Goal: Transaction & Acquisition: Purchase product/service

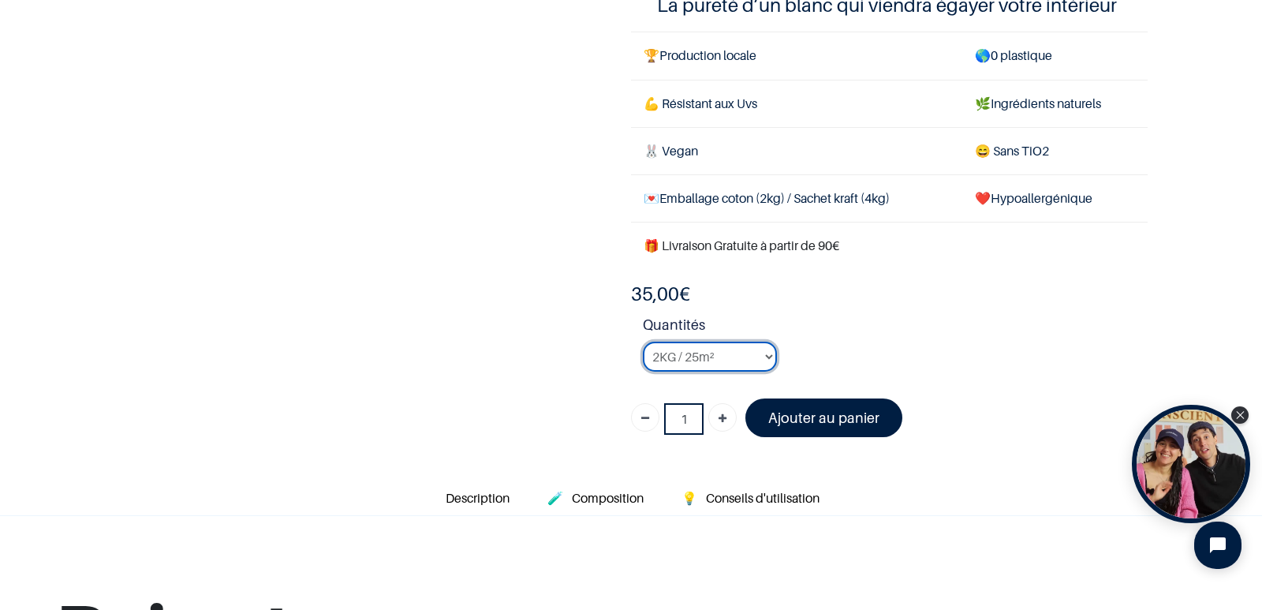
click at [761, 355] on select "2KG / 25m² 4KG / 50m² 8KG / 100m² Testeur" at bounding box center [710, 357] width 134 height 30
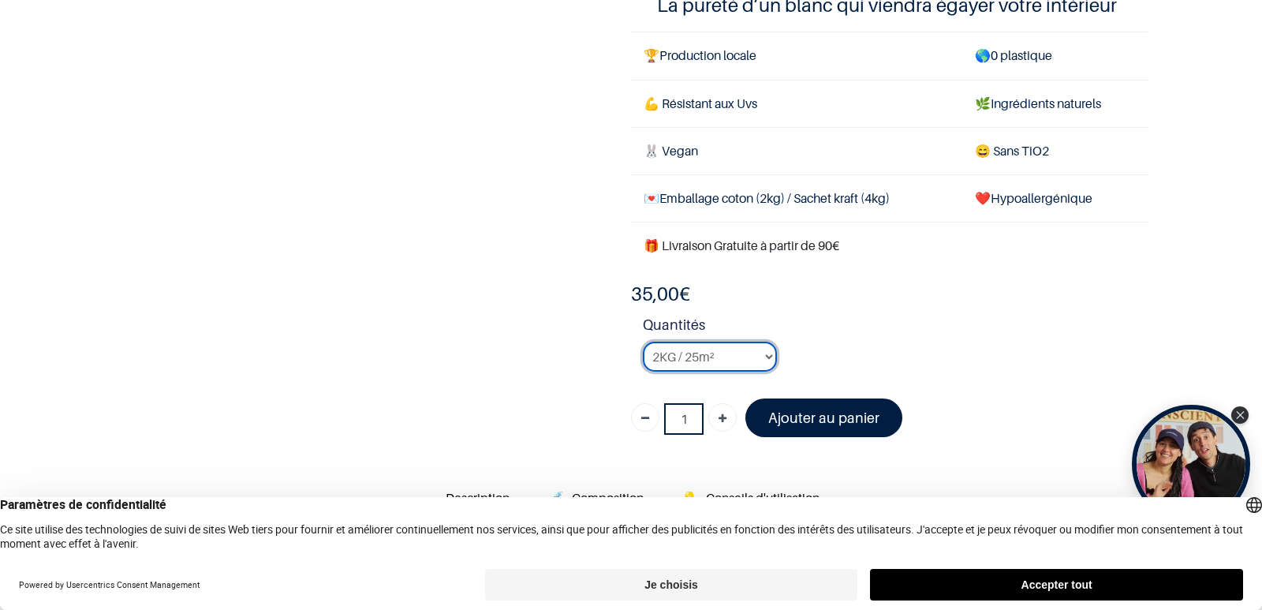
click at [758, 354] on select "2KG / 25m² 4KG / 50m² 8KG / 100m² Testeur" at bounding box center [710, 357] width 134 height 30
select select "3"
click at [643, 342] on select "2KG / 25m² 4KG / 50m² 8KG / 100m² Testeur" at bounding box center [710, 357] width 134 height 30
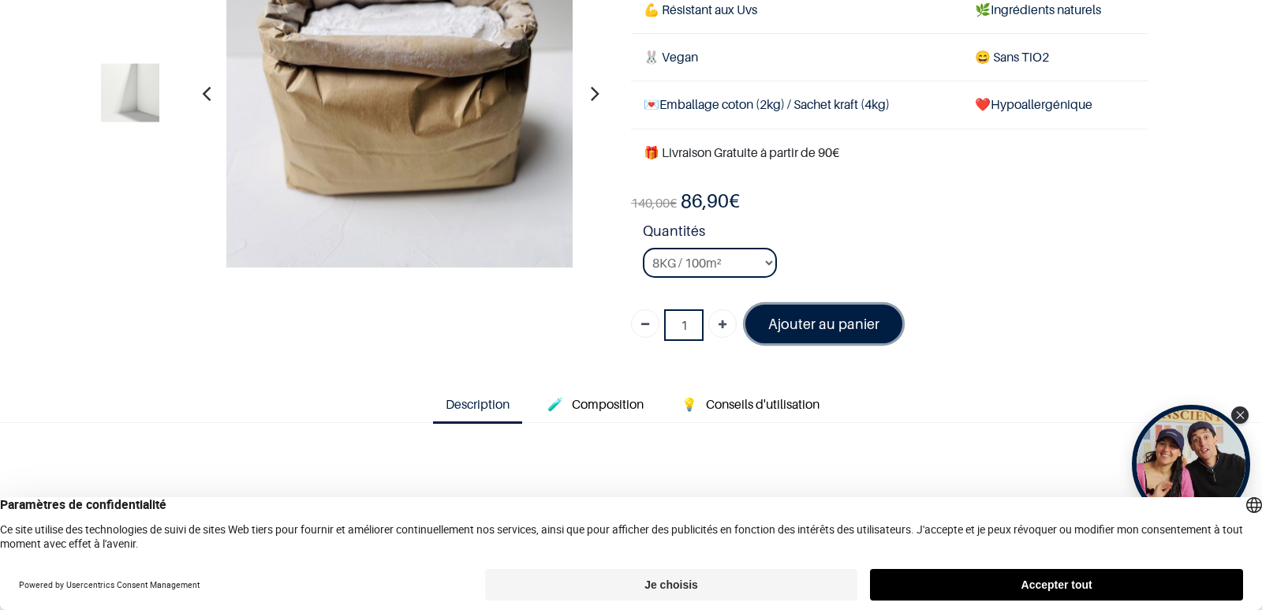
click at [809, 324] on font "Ajouter au panier" at bounding box center [823, 324] width 111 height 17
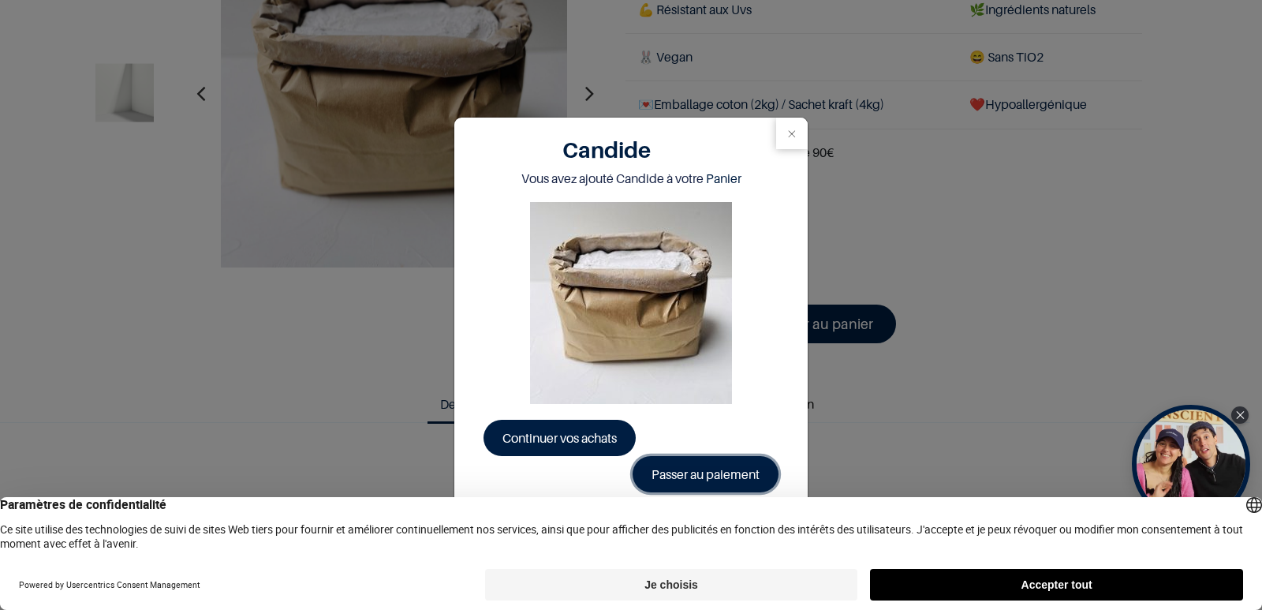
click at [712, 469] on link "Passer au paiement" at bounding box center [706, 474] width 146 height 36
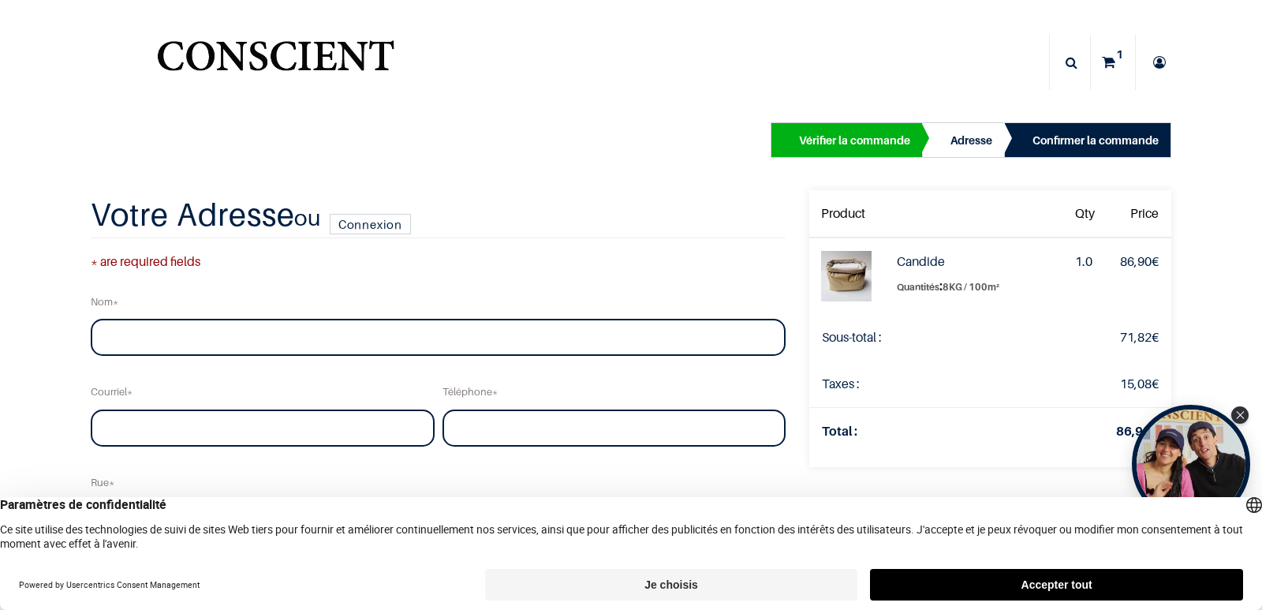
click at [193, 329] on input "text" at bounding box center [438, 338] width 695 height 38
type input "[PERSON_NAME]"
type input "[EMAIL_ADDRESS][DOMAIN_NAME]"
type input "Rue du sentier d'Aix"
type input "32"
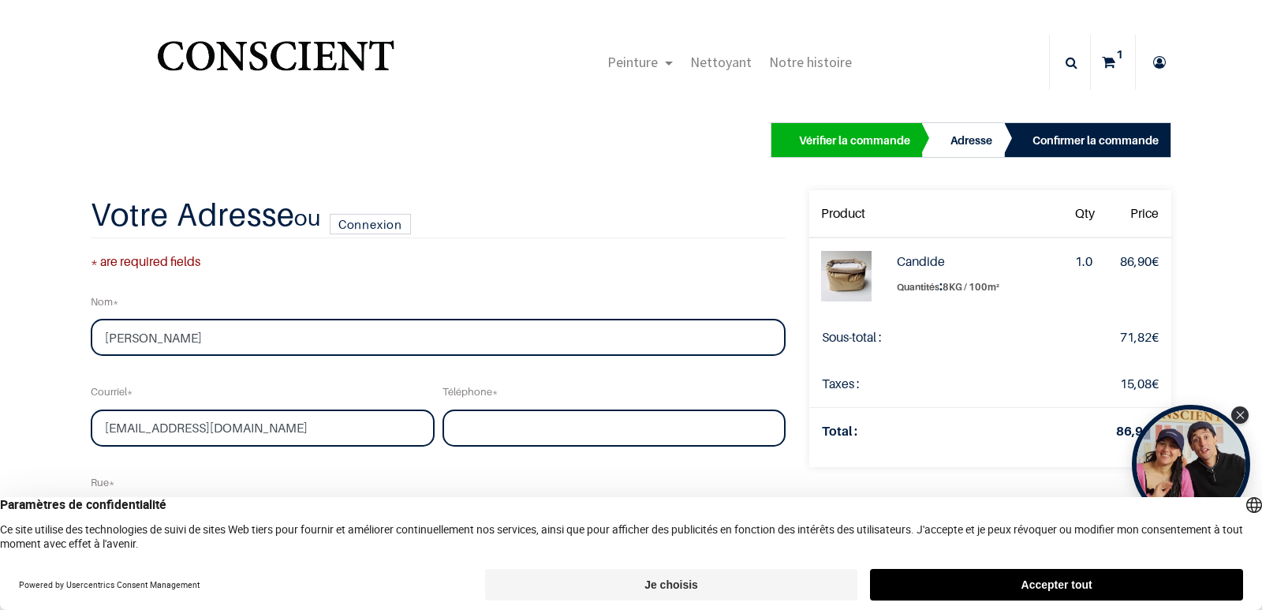
type input "Rumilly"
type input "62650"
select select "75"
click at [475, 430] on input "tel" at bounding box center [615, 428] width 344 height 38
type input "0679911493"
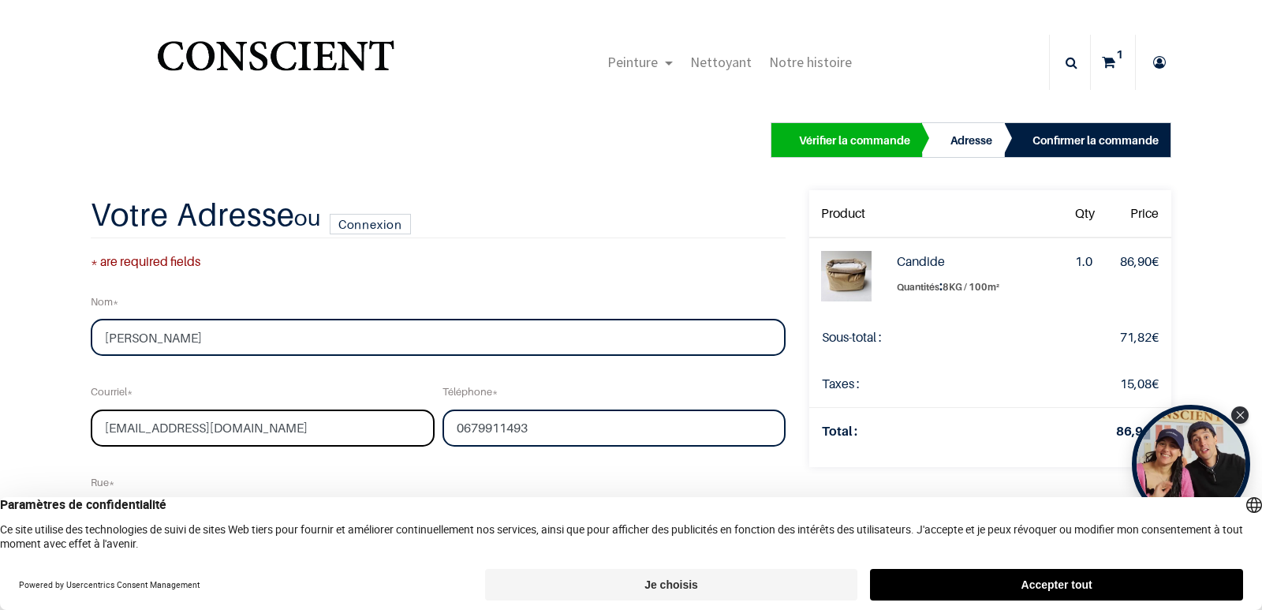
drag, startPoint x: 248, startPoint y: 428, endPoint x: 55, endPoint y: 426, distance: 192.5
click at [32, 426] on div "Vérifier la commande Adresse Confirmer la commande Qty" at bounding box center [631, 596] width 1262 height 1005
type input "[EMAIL_ADDRESS][DOMAIN_NAME]"
drag, startPoint x: 149, startPoint y: 341, endPoint x: 46, endPoint y: 346, distance: 103.5
click at [46, 346] on div "Vérifier la commande Adresse Confirmer la commande Qty" at bounding box center [631, 596] width 1262 height 1005
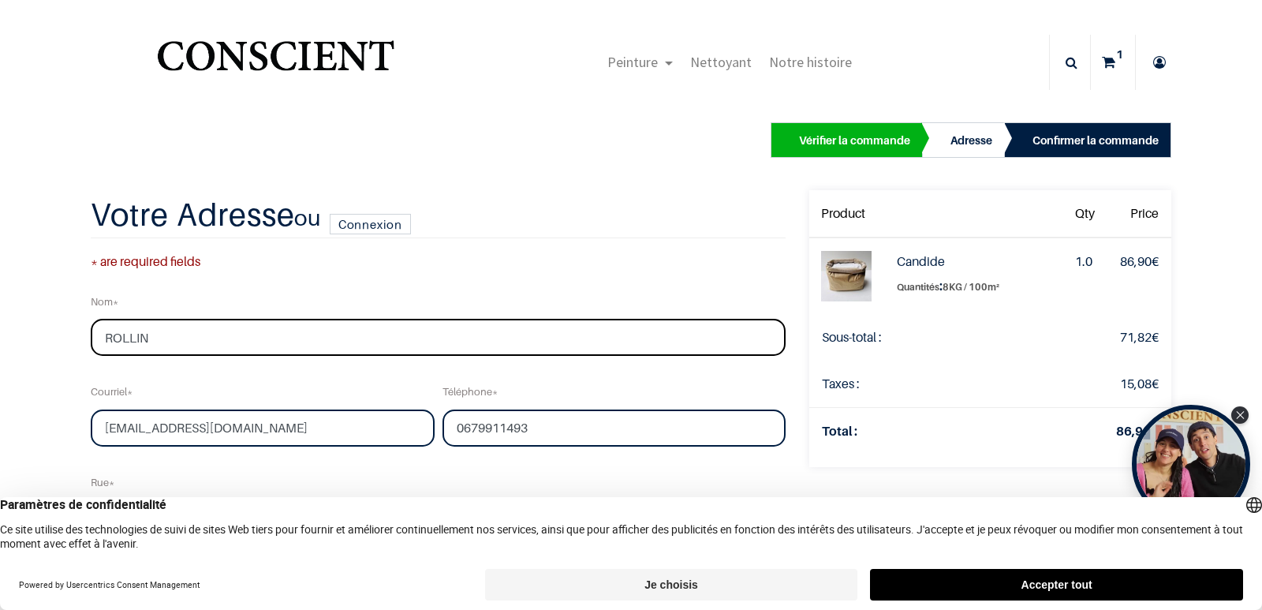
click at [102, 339] on input "ROLLIN" at bounding box center [438, 338] width 695 height 38
click at [170, 337] on input "ROLLIN" at bounding box center [438, 338] width 695 height 38
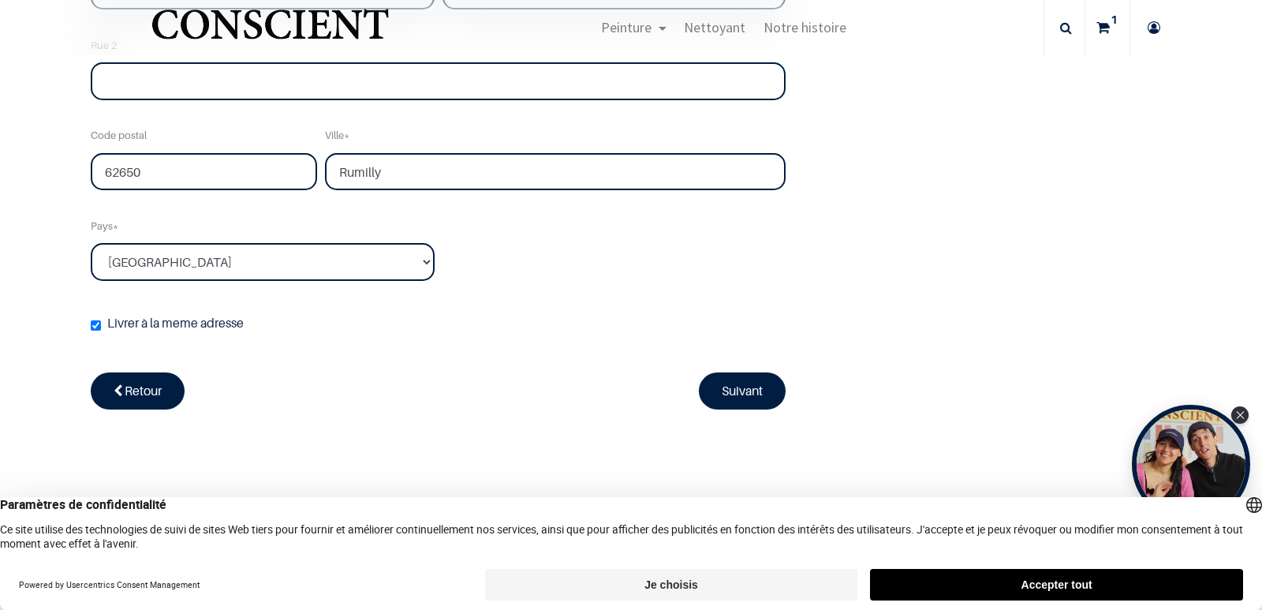
scroll to position [552, 0]
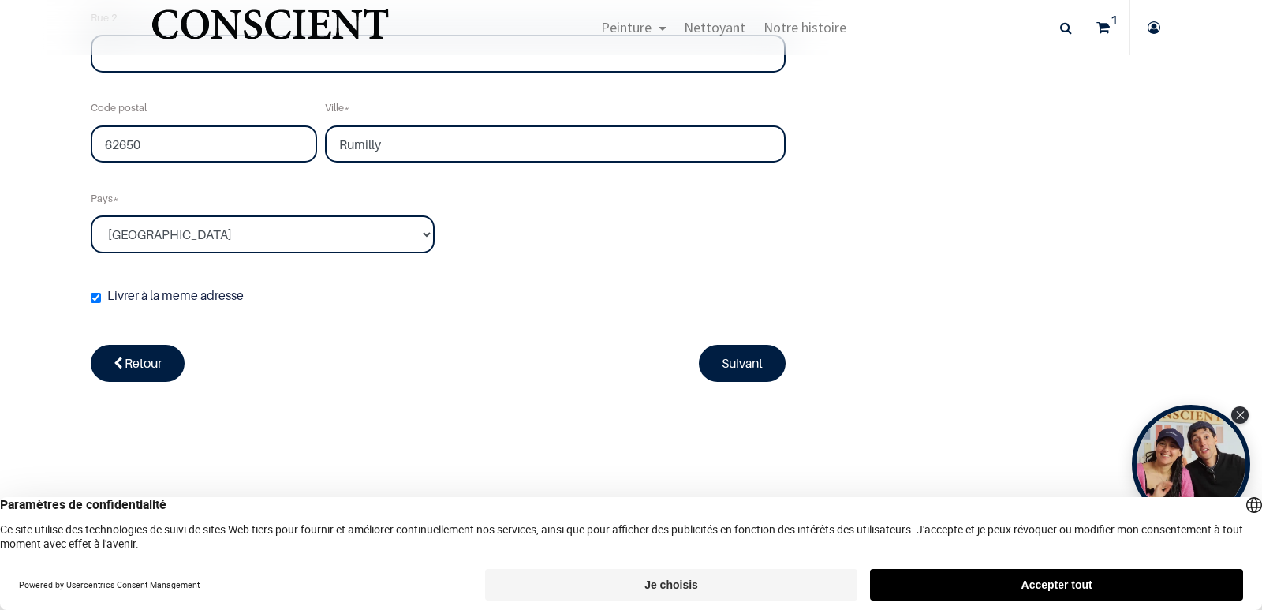
type input "[PERSON_NAME]"
click at [705, 357] on link "Suivant" at bounding box center [742, 363] width 87 height 36
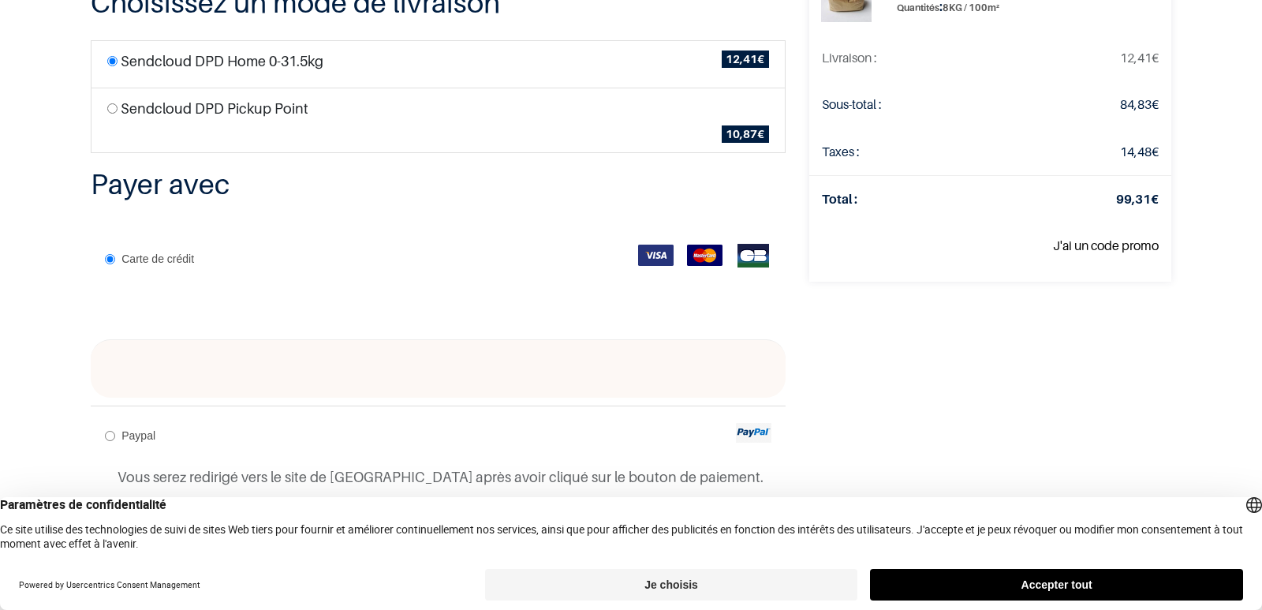
scroll to position [264, 0]
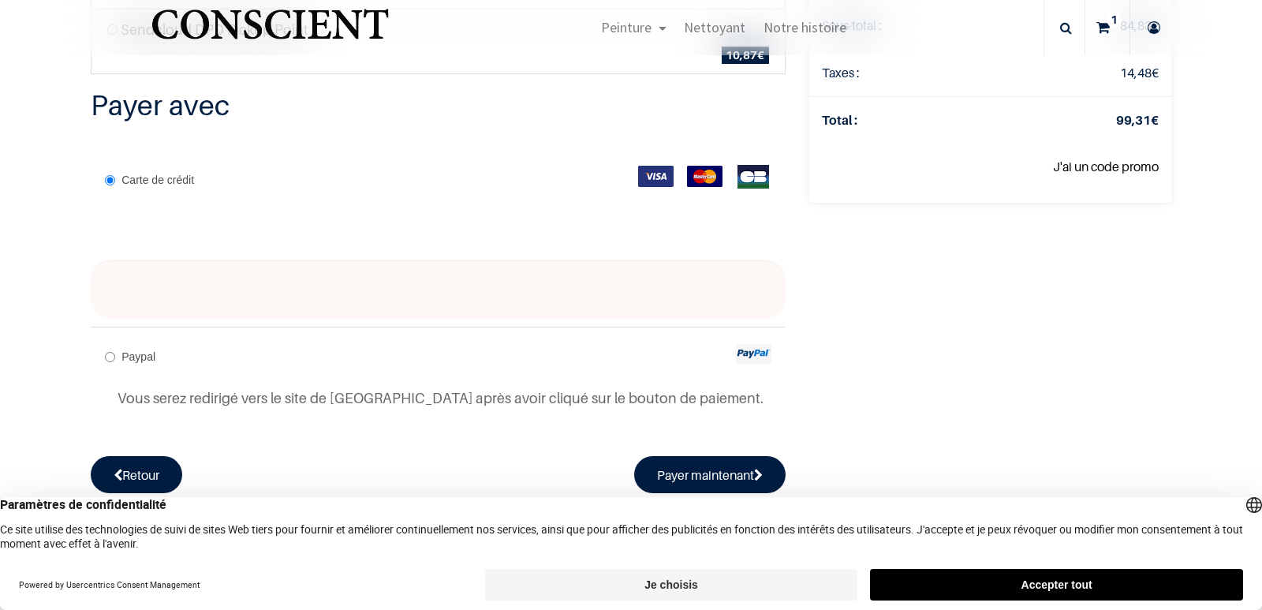
click at [105, 357] on input "Paypal" at bounding box center [110, 357] width 10 height 10
radio input "true"
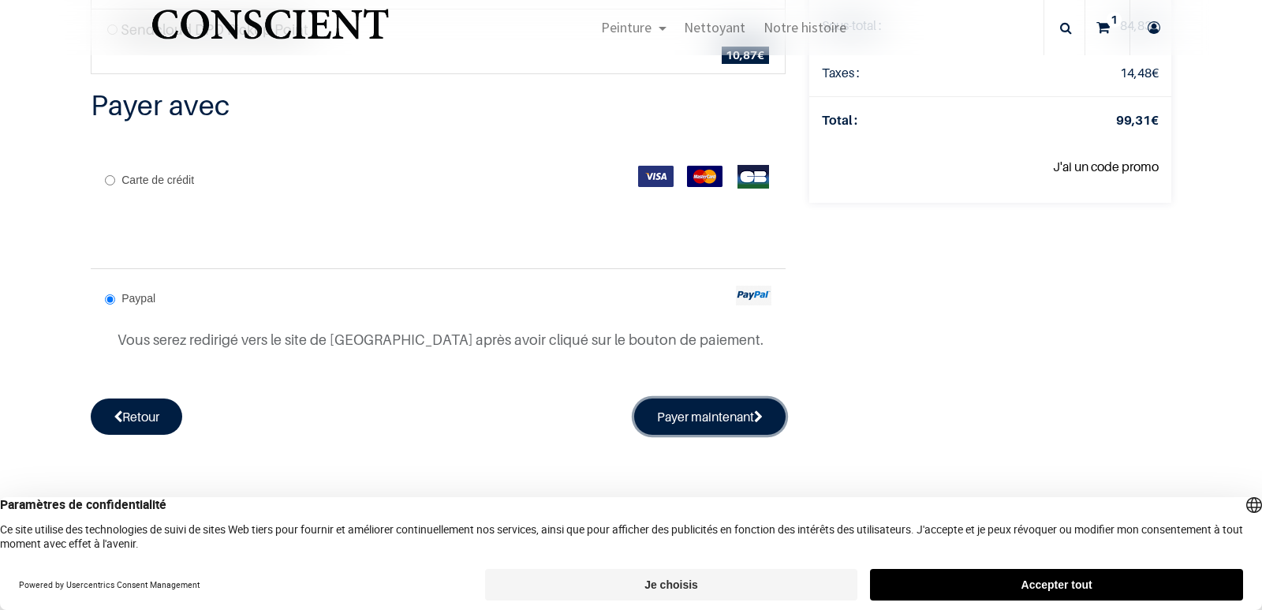
click at [679, 410] on button "Payer maintenant" at bounding box center [709, 416] width 151 height 36
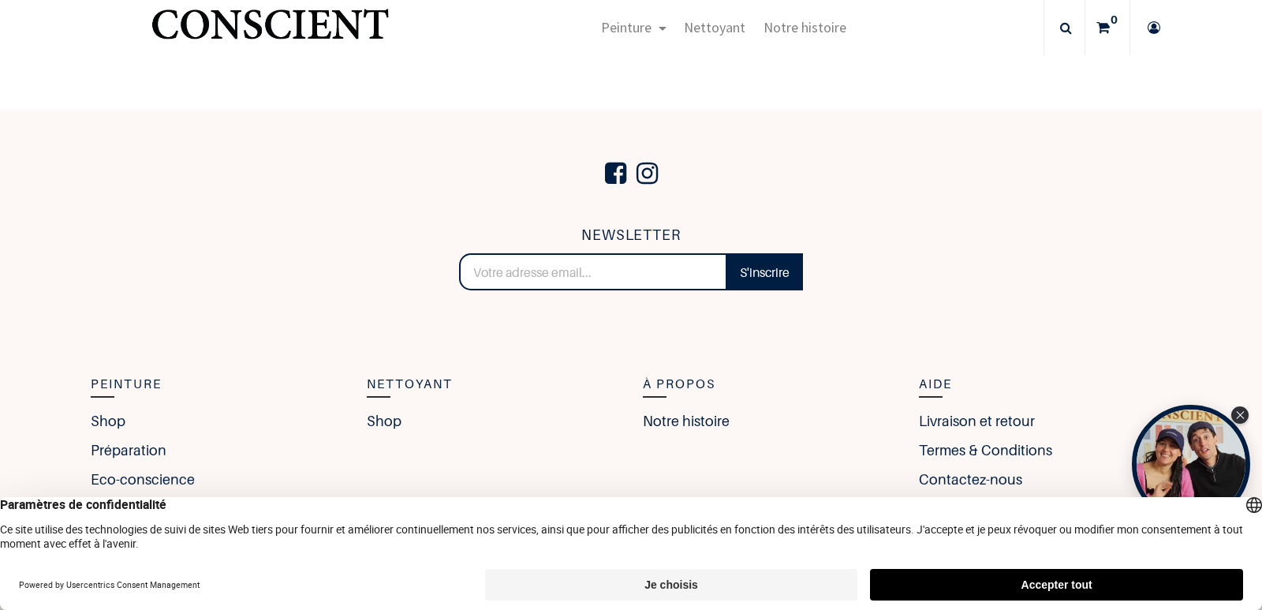
scroll to position [700, 0]
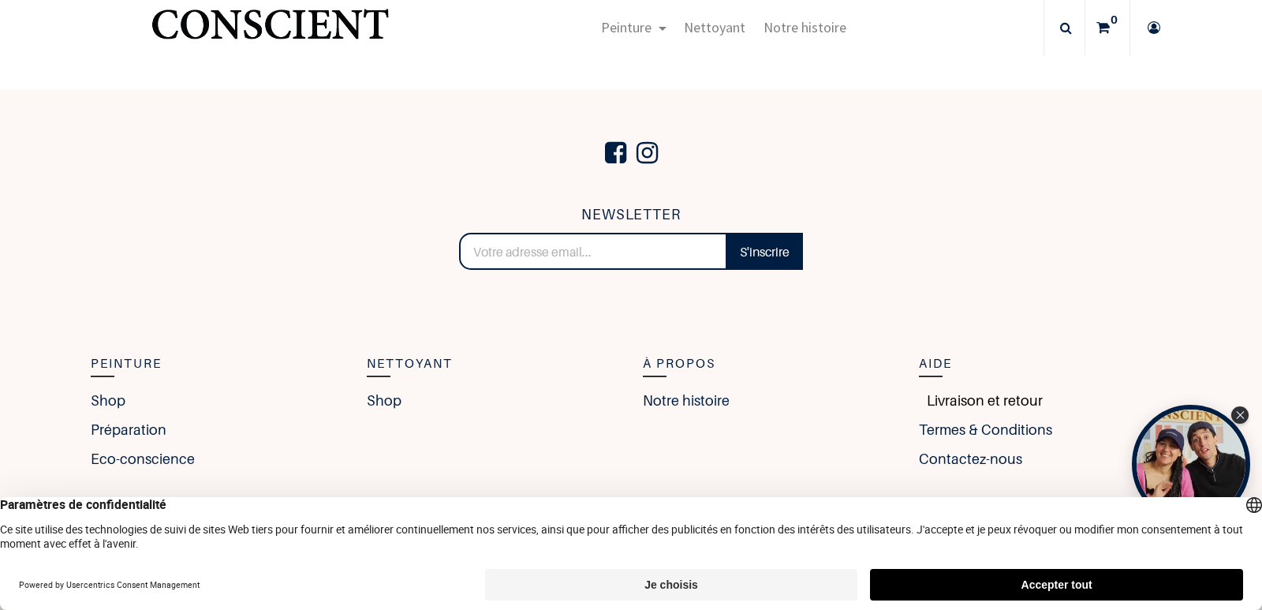
click at [926, 398] on link "Livraison et retour" at bounding box center [981, 400] width 124 height 21
